Goal: Information Seeking & Learning: Learn about a topic

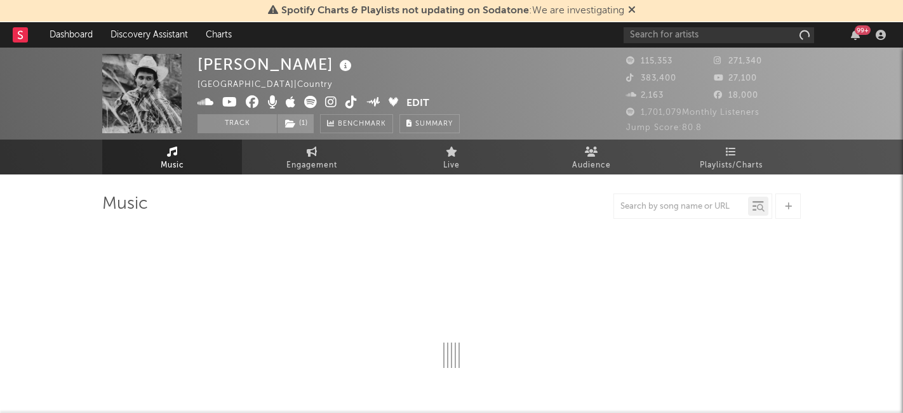
select select "6m"
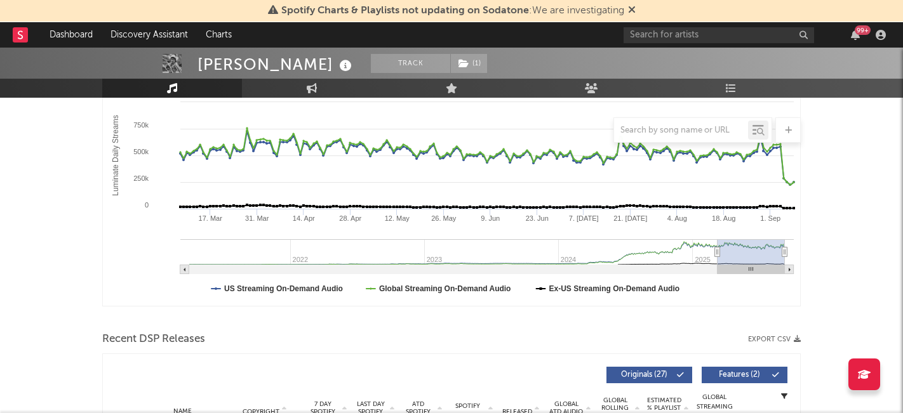
scroll to position [245, 0]
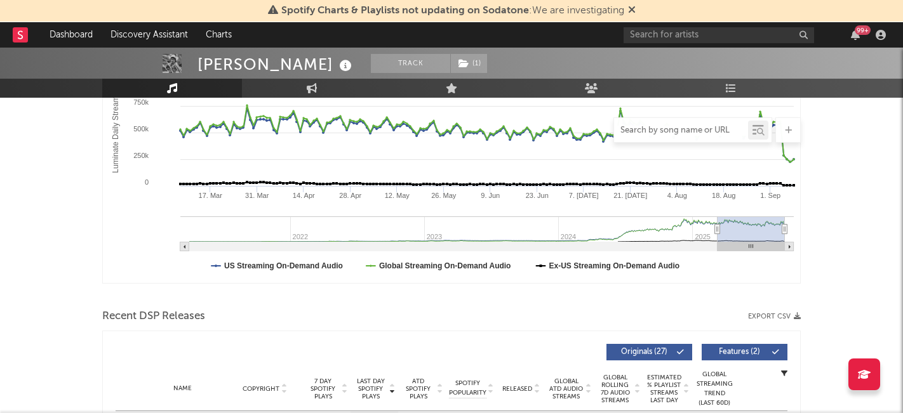
click at [672, 133] on input "text" at bounding box center [681, 131] width 134 height 10
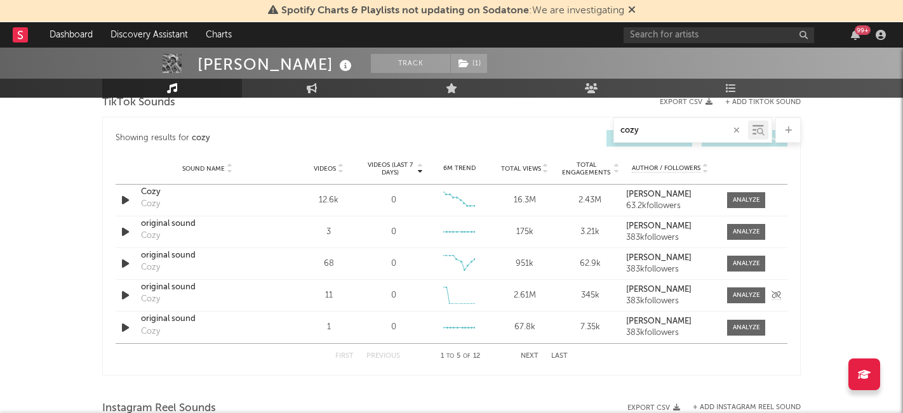
scroll to position [727, 0]
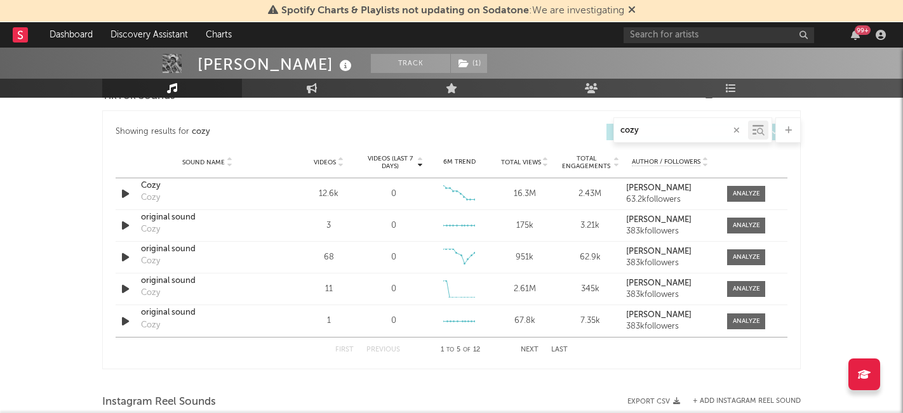
click at [532, 347] on button "Next" at bounding box center [530, 350] width 18 height 7
type input "cozy"
click at [227, 223] on div "Sheeeeeeeeeeeee" at bounding box center [207, 217] width 133 height 13
click at [742, 225] on div at bounding box center [746, 226] width 27 height 10
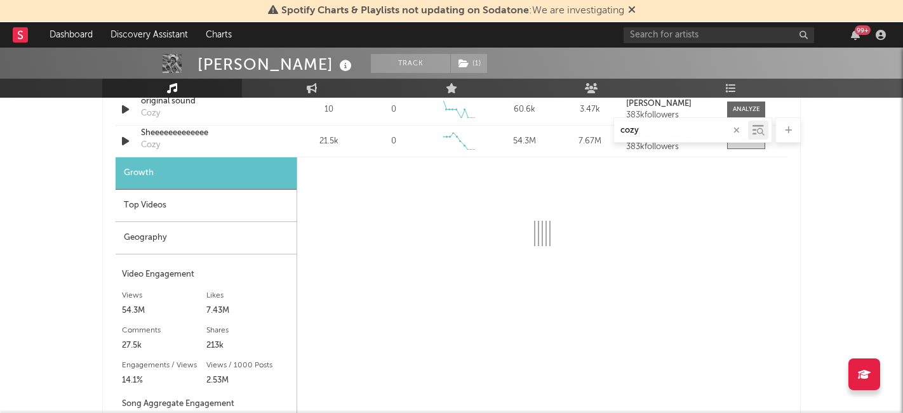
scroll to position [816, 0]
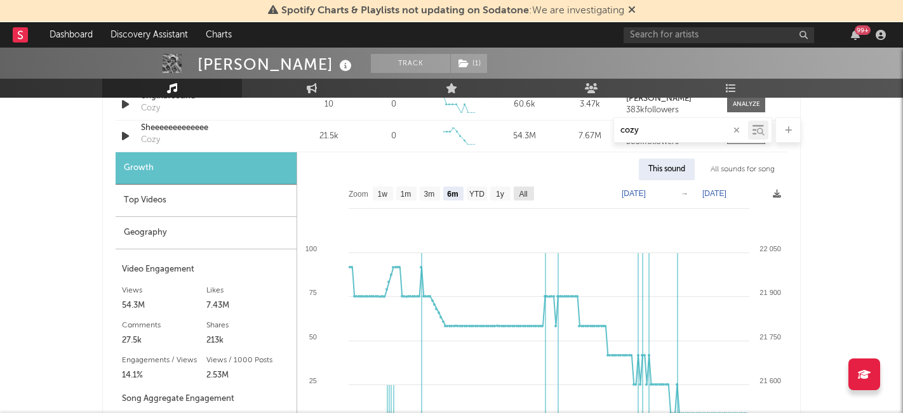
click at [518, 193] on rect at bounding box center [524, 194] width 20 height 14
select select "All"
type input "[DATE]"
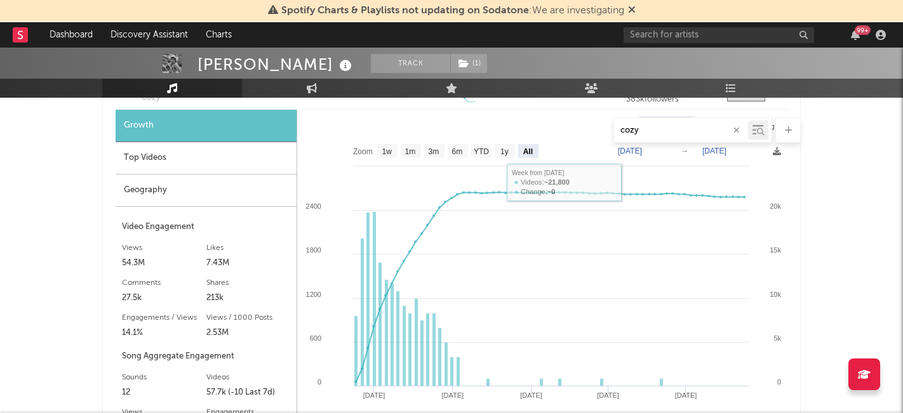
scroll to position [799, 0]
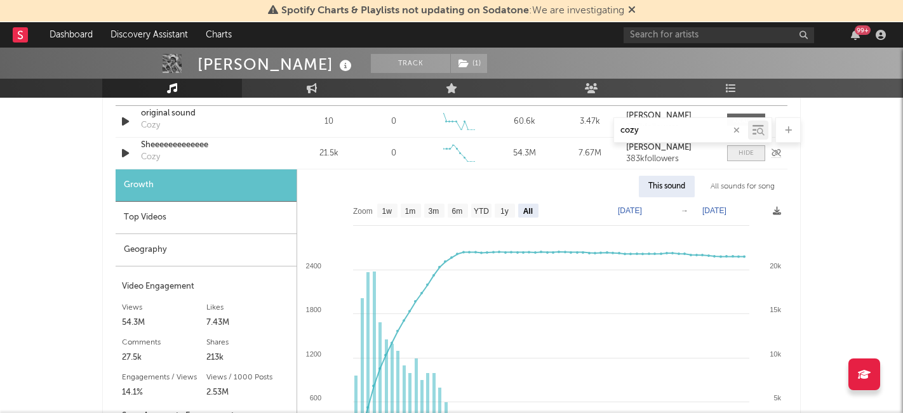
click at [745, 150] on div at bounding box center [745, 154] width 15 height 10
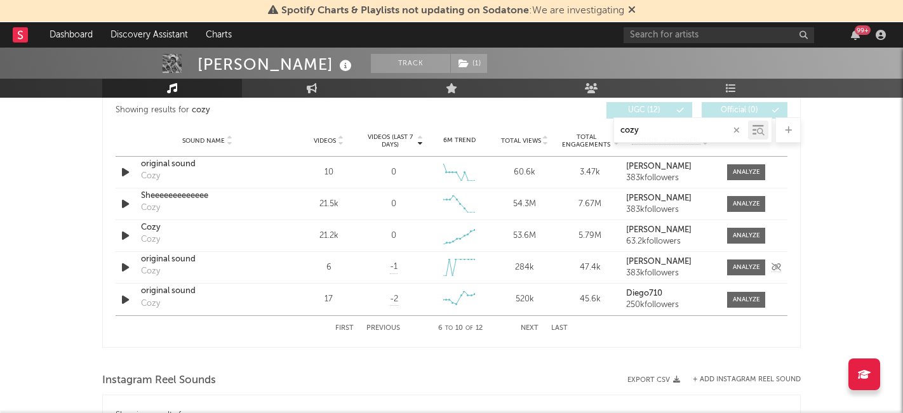
scroll to position [750, 0]
click at [376, 328] on button "Previous" at bounding box center [383, 327] width 34 height 7
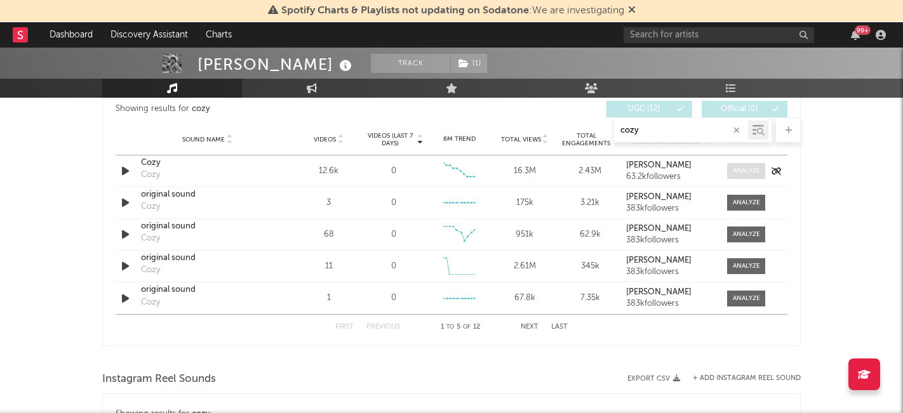
click at [743, 170] on div at bounding box center [746, 171] width 27 height 10
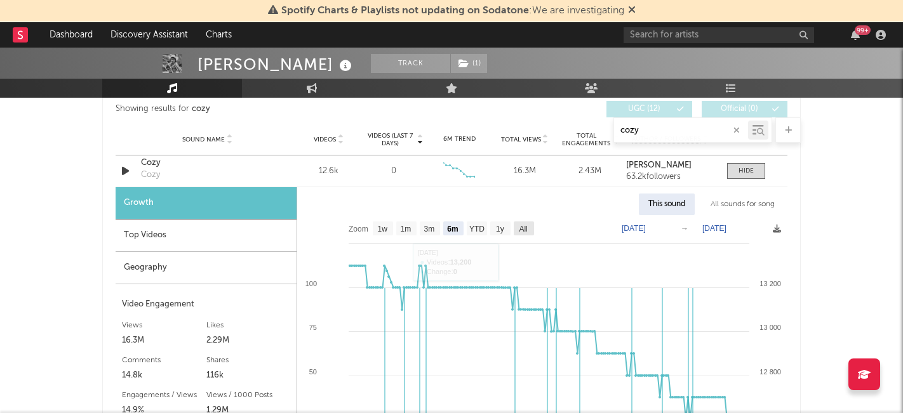
click at [521, 227] on text "All" at bounding box center [523, 229] width 8 height 9
select select "All"
type input "[DATE]"
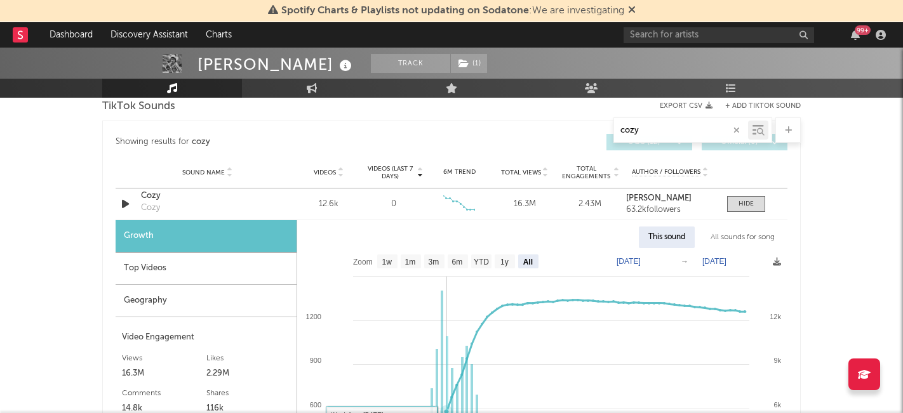
scroll to position [703, 0]
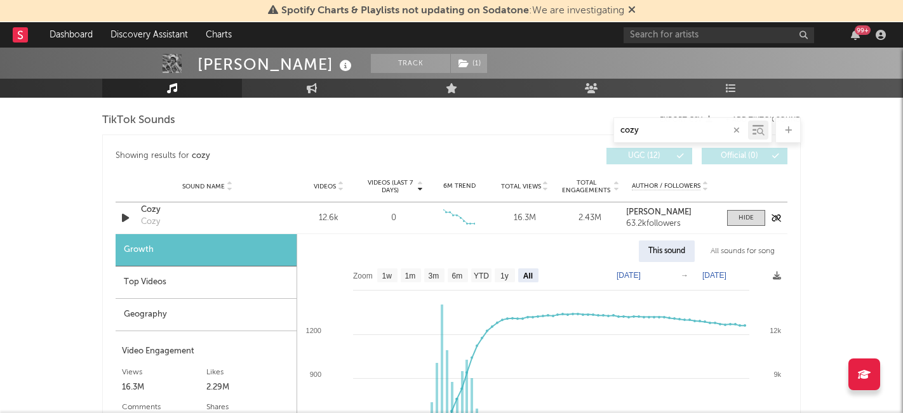
click at [239, 213] on div "Cozy" at bounding box center [207, 210] width 133 height 13
click at [742, 217] on div at bounding box center [745, 218] width 15 height 10
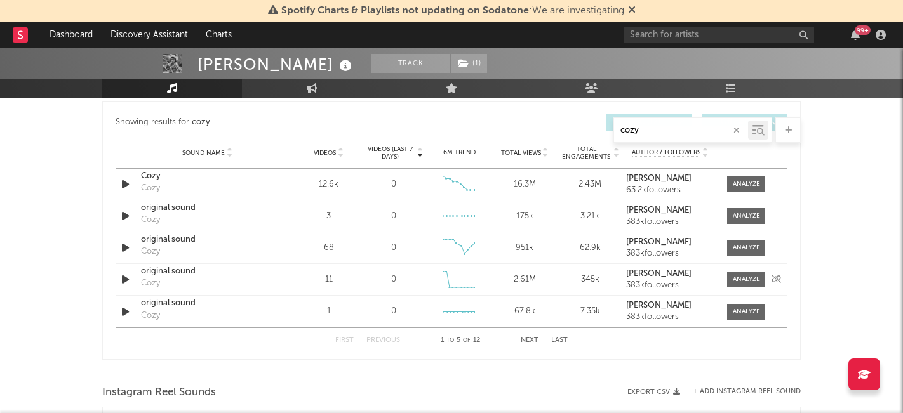
scroll to position [737, 0]
click at [529, 334] on div "First Previous 1 to 5 of 12 Next Last" at bounding box center [451, 340] width 232 height 25
click at [529, 341] on button "Next" at bounding box center [530, 339] width 18 height 7
click at [733, 218] on div at bounding box center [746, 216] width 27 height 10
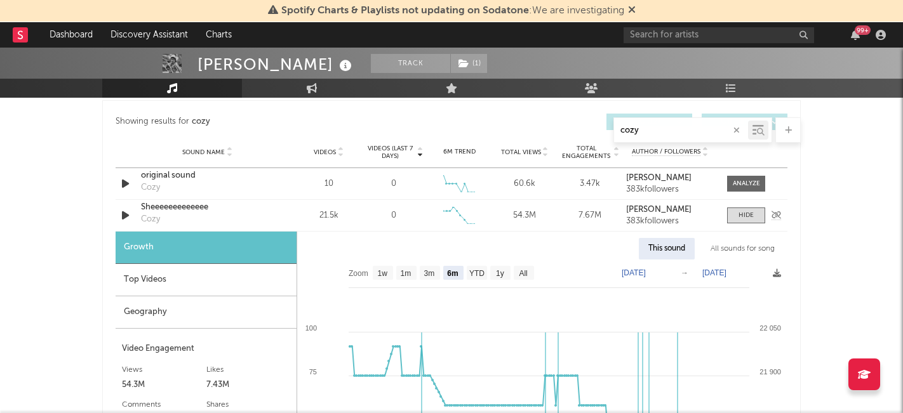
click at [180, 213] on div "Sheeeeeeeeeeeee Cozy" at bounding box center [207, 215] width 133 height 29
click at [170, 206] on div "Sheeeeeeeeeeeee" at bounding box center [207, 207] width 133 height 13
click at [521, 272] on text "All" at bounding box center [523, 273] width 8 height 9
select select "All"
type input "[DATE]"
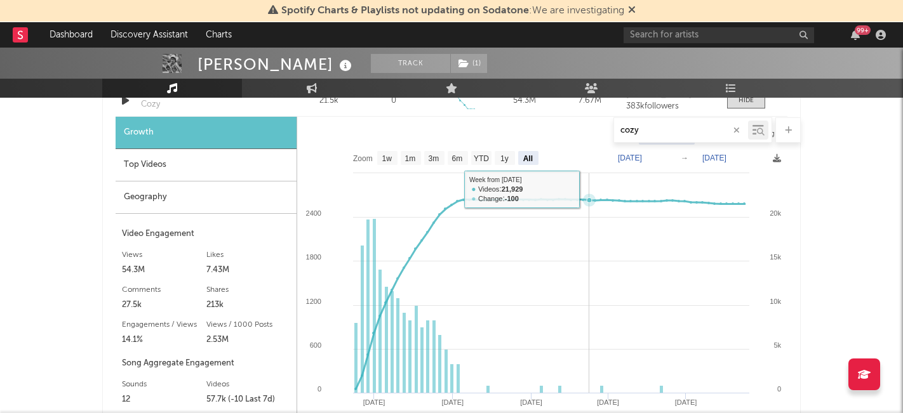
scroll to position [857, 0]
